Goal: Information Seeking & Learning: Learn about a topic

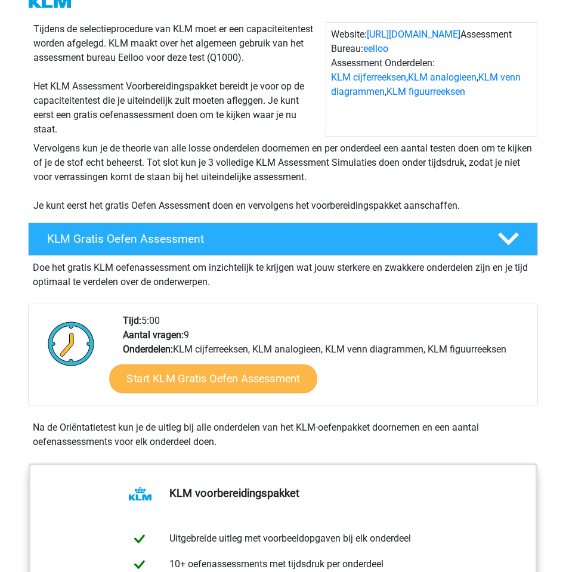
scroll to position [107, 0]
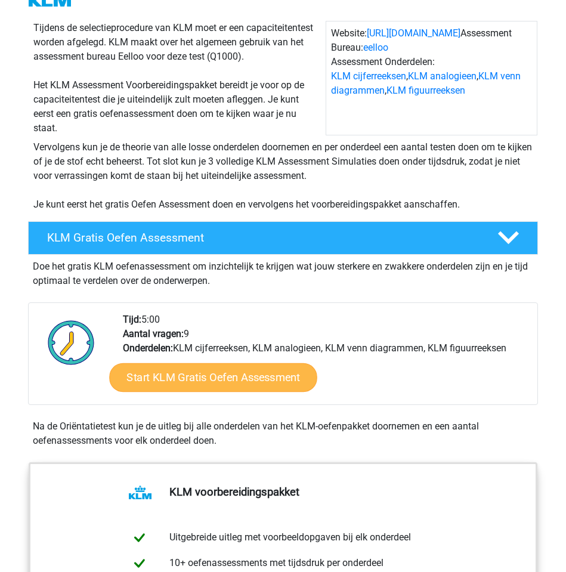
click at [235, 378] on link "Start KLM Gratis Oefen Assessment" at bounding box center [212, 376] width 207 height 29
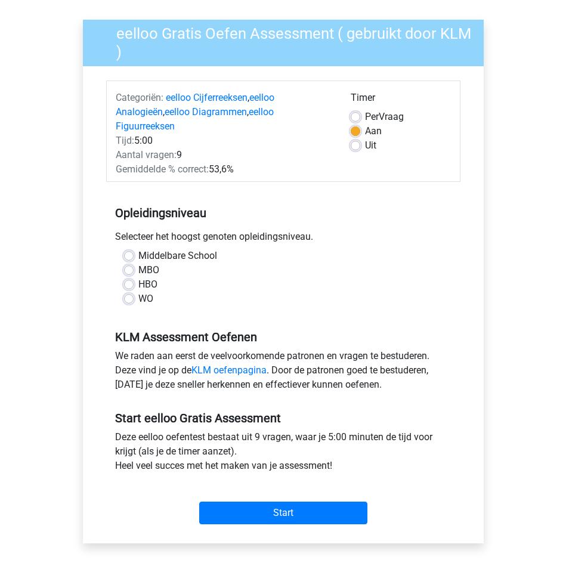
scroll to position [82, 0]
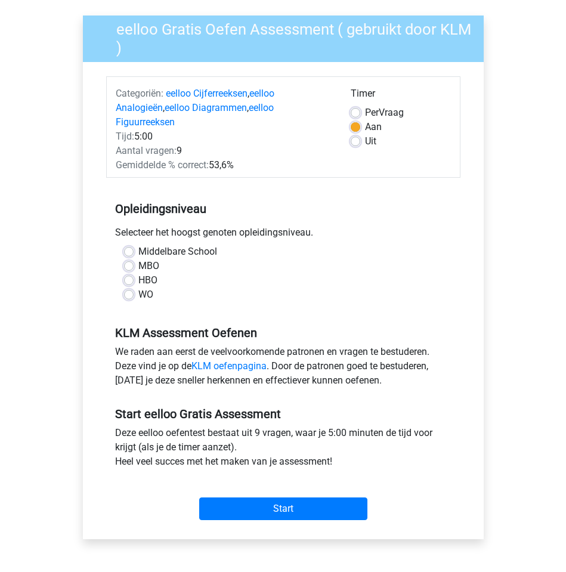
click at [138, 287] on label "WO" at bounding box center [145, 294] width 15 height 14
click at [128, 287] on input "WO" at bounding box center [129, 293] width 10 height 12
radio input "true"
click at [254, 506] on div "Start" at bounding box center [283, 498] width 354 height 51
click at [138, 244] on label "Middelbare School" at bounding box center [177, 251] width 79 height 14
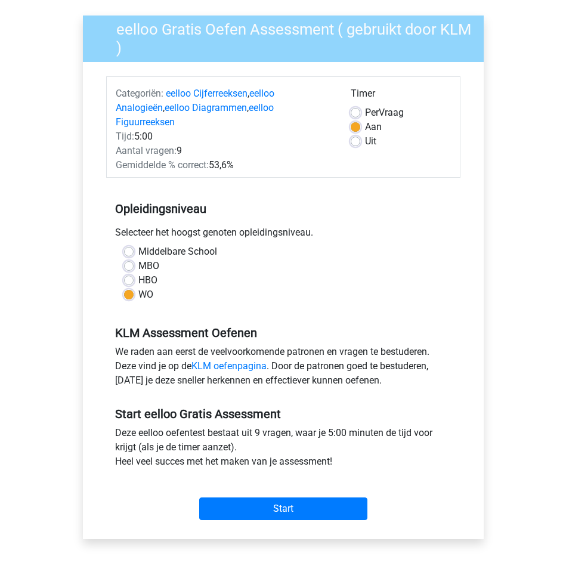
click at [131, 244] on input "Middelbare School" at bounding box center [129, 250] width 10 height 12
radio input "true"
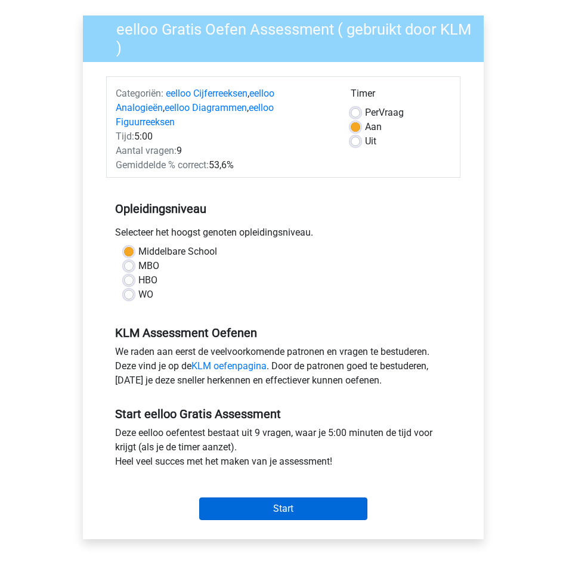
click at [237, 497] on input "Start" at bounding box center [283, 508] width 168 height 23
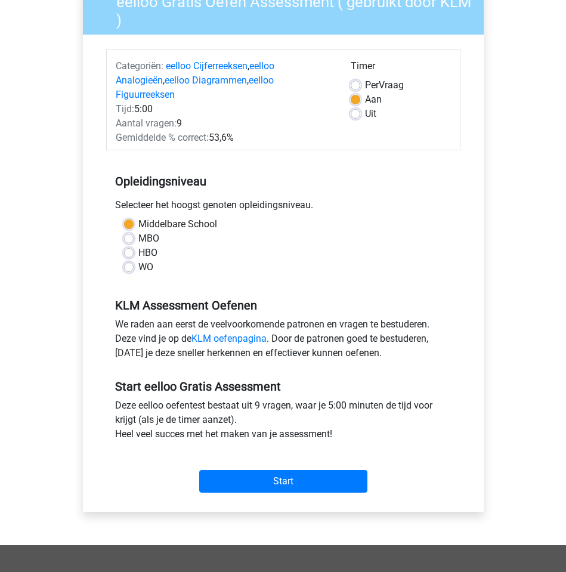
scroll to position [110, 0]
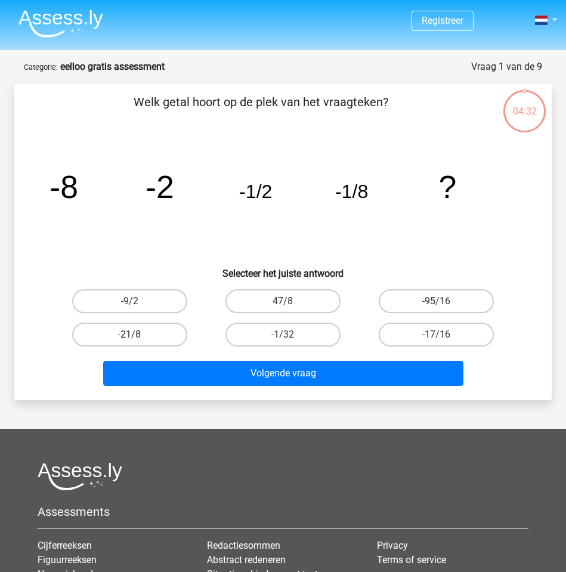
click at [151, 325] on label "-21/8" at bounding box center [129, 335] width 115 height 24
click at [137, 334] on input "-21/8" at bounding box center [133, 338] width 8 height 8
radio input "true"
click at [411, 294] on label "-95/16" at bounding box center [436, 301] width 115 height 24
click at [436, 301] on input "-95/16" at bounding box center [440, 305] width 8 height 8
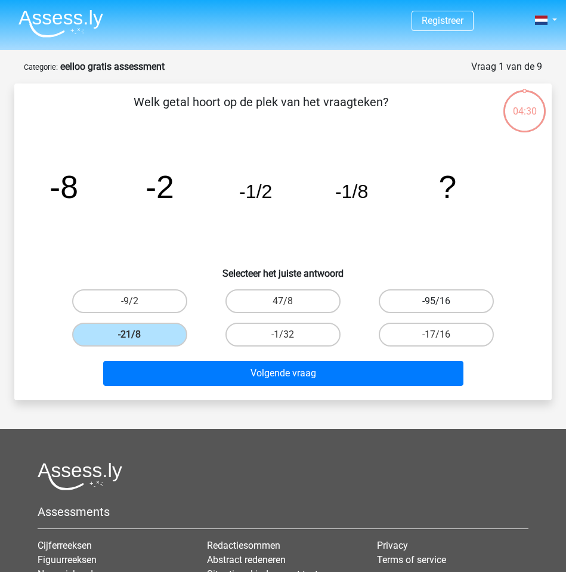
radio input "true"
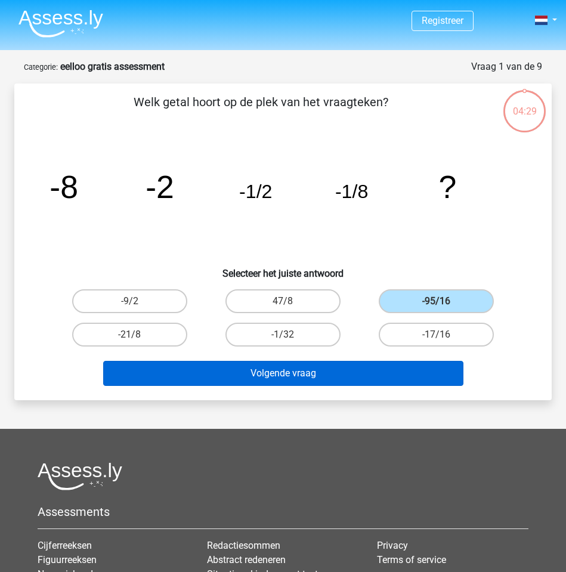
click at [374, 367] on button "Volgende vraag" at bounding box center [283, 373] width 360 height 25
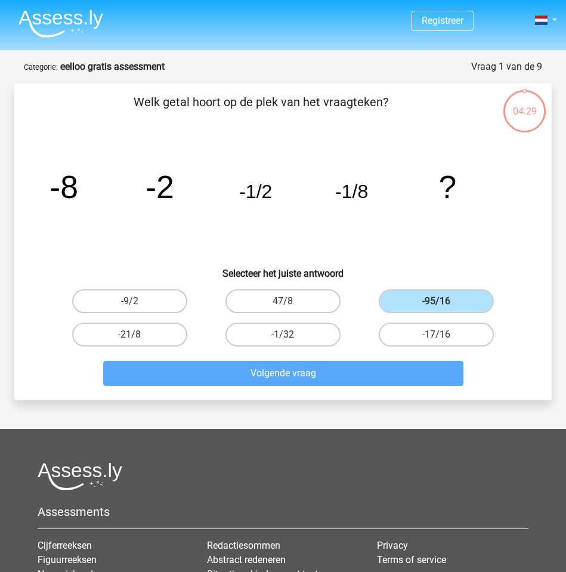
scroll to position [51, 0]
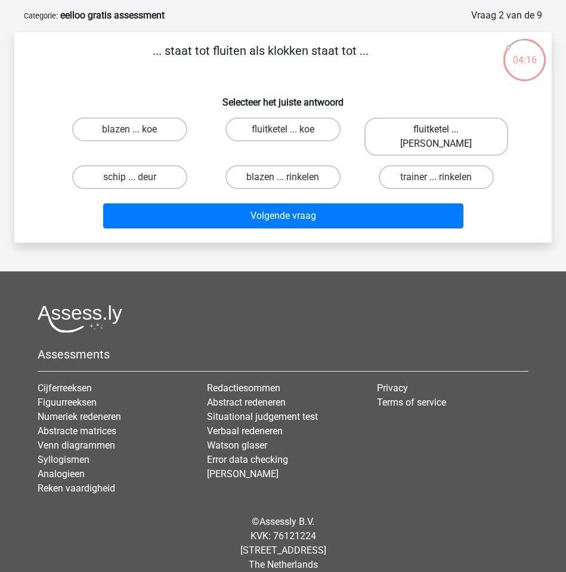
click at [395, 124] on label "fluitketel ... luiden" at bounding box center [436, 136] width 144 height 38
click at [436, 129] on input "fluitketel ... luiden" at bounding box center [440, 133] width 8 height 8
radio input "true"
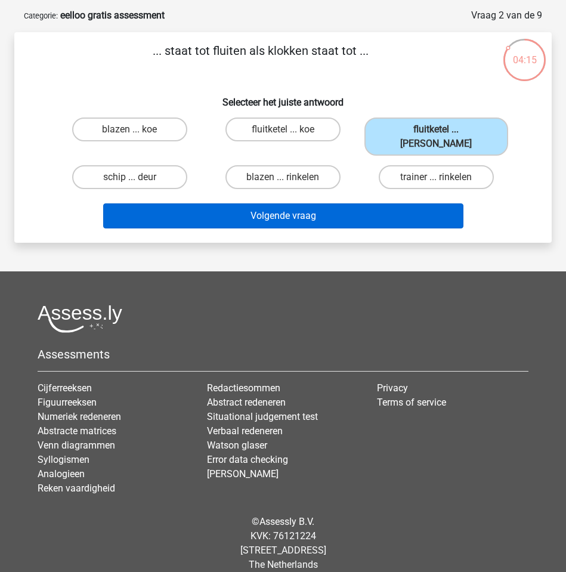
click at [350, 203] on button "Volgende vraag" at bounding box center [283, 215] width 360 height 25
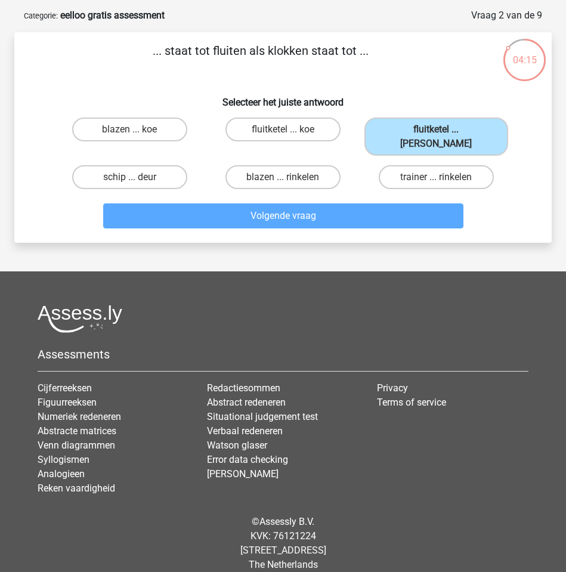
scroll to position [60, 0]
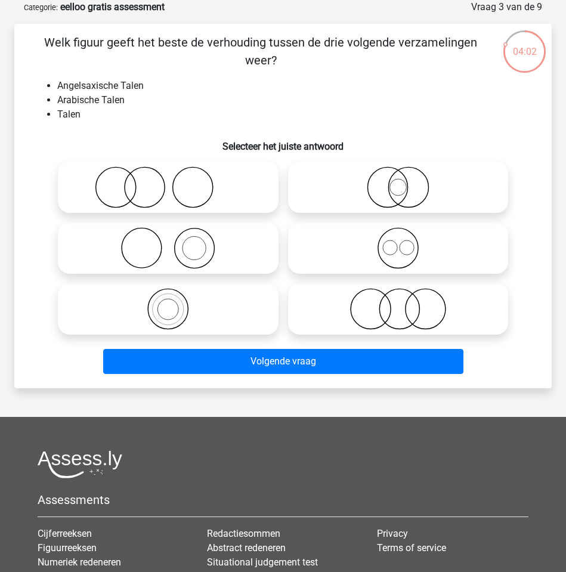
click at [450, 175] on icon at bounding box center [398, 187] width 211 height 42
click at [405, 175] on input "radio" at bounding box center [402, 177] width 8 height 8
radio input "true"
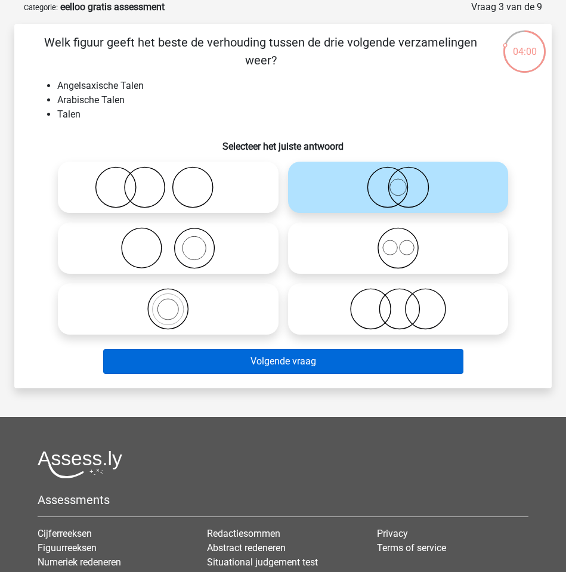
click at [234, 366] on button "Volgende vraag" at bounding box center [283, 361] width 360 height 25
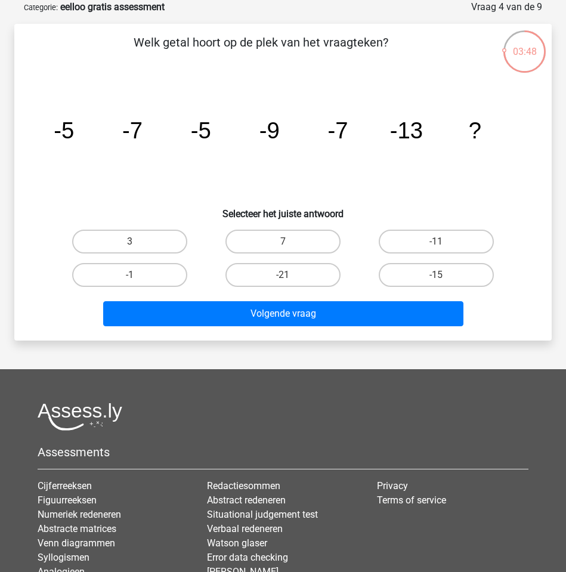
drag, startPoint x: 409, startPoint y: 235, endPoint x: 374, endPoint y: 290, distance: 64.8
click at [409, 235] on label "-11" at bounding box center [436, 242] width 115 height 24
click at [436, 241] on input "-11" at bounding box center [440, 245] width 8 height 8
radio input "true"
drag, startPoint x: 357, startPoint y: 337, endPoint x: 352, endPoint y: 328, distance: 9.9
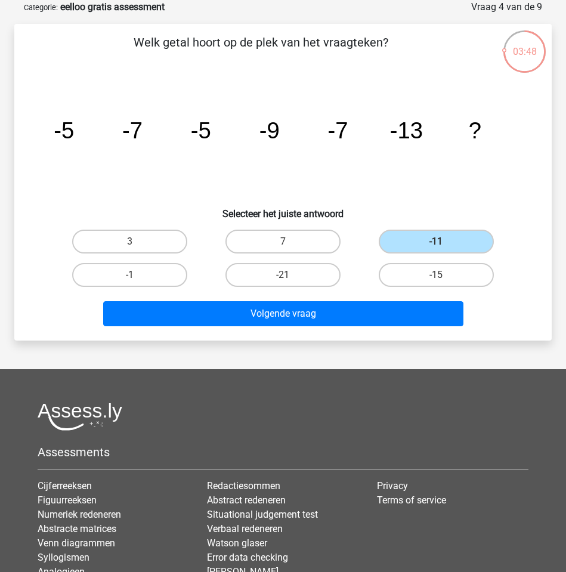
click at [356, 336] on div "Welk getal hoort op de plek van het vraagteken? image/svg+xml -5 -7 -5 -9 -7 -1…" at bounding box center [282, 182] width 537 height 316
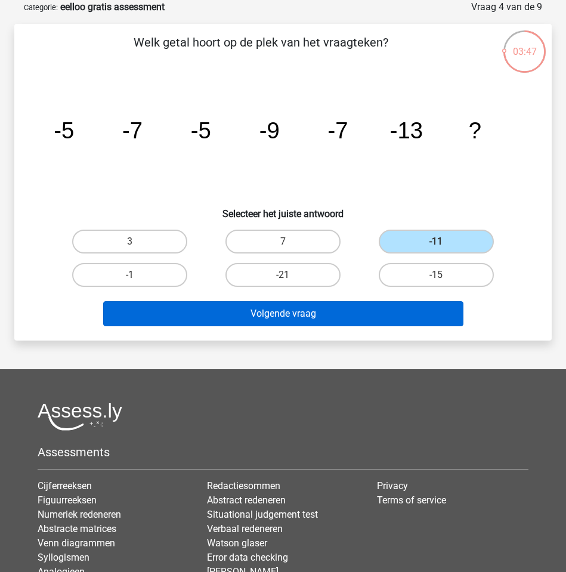
click at [346, 314] on button "Volgende vraag" at bounding box center [283, 313] width 360 height 25
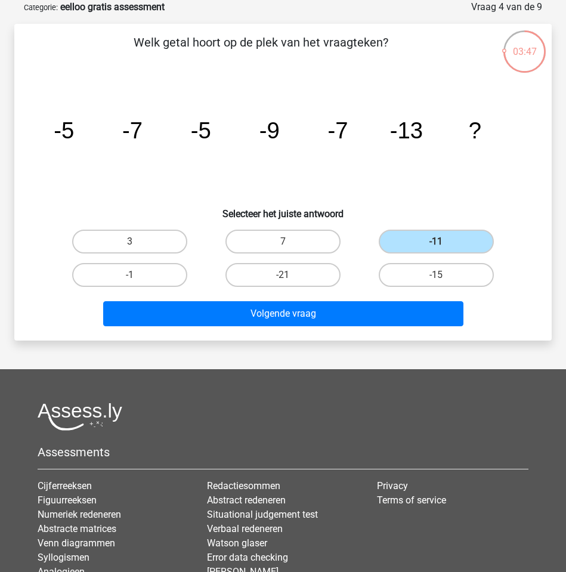
scroll to position [51, 0]
